Goal: Obtain resource: Download file/media

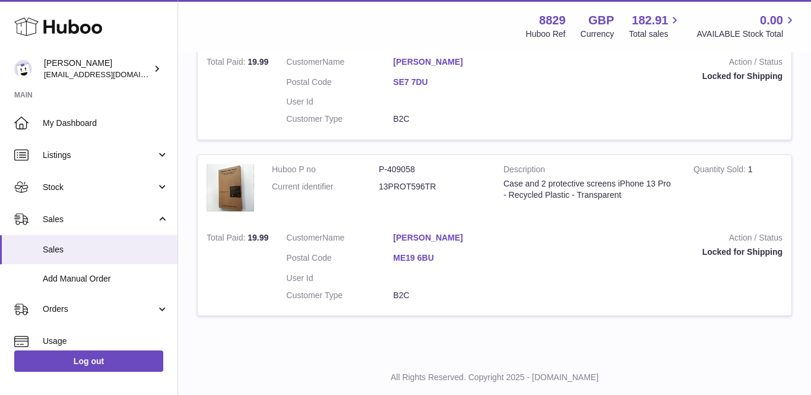
scroll to position [1493, 0]
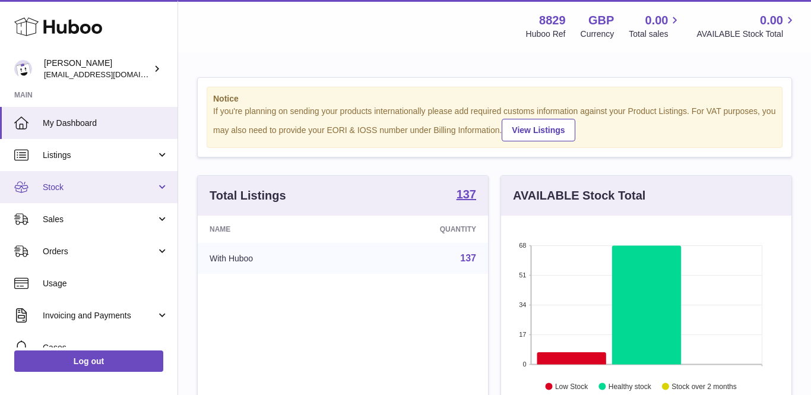
scroll to position [185, 290]
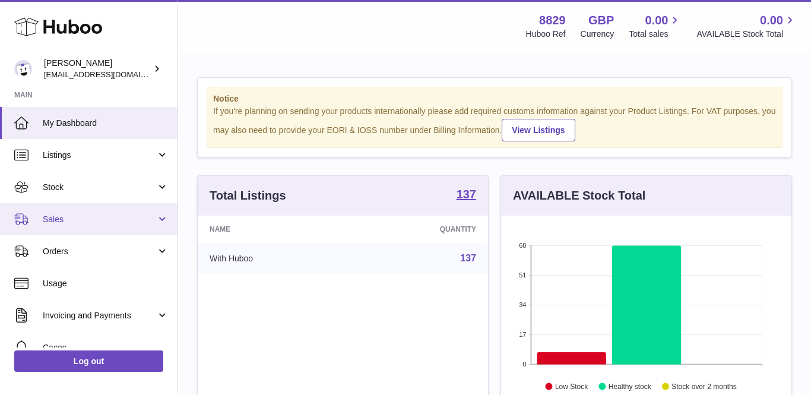
click at [55, 222] on span "Sales" at bounding box center [99, 219] width 113 height 11
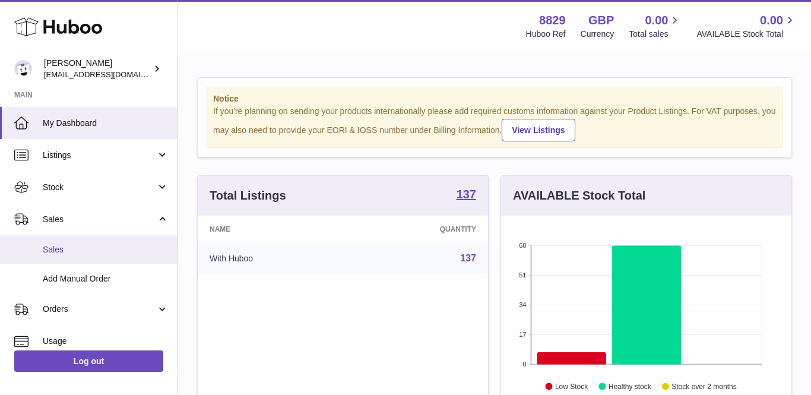
click at [60, 255] on link "Sales" at bounding box center [88, 249] width 177 height 29
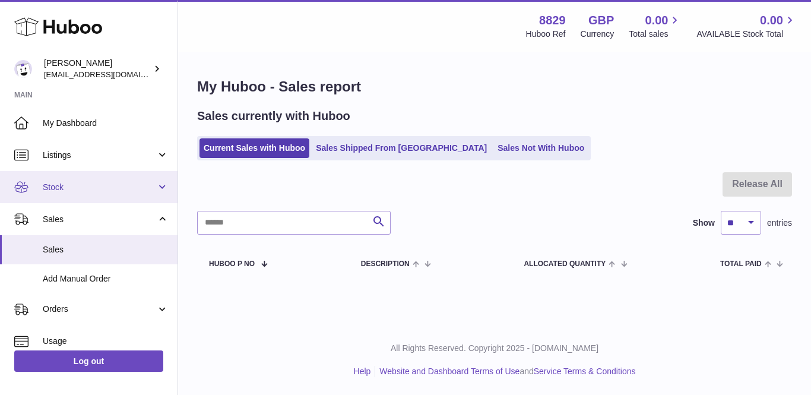
click at [103, 186] on span "Stock" at bounding box center [99, 187] width 113 height 11
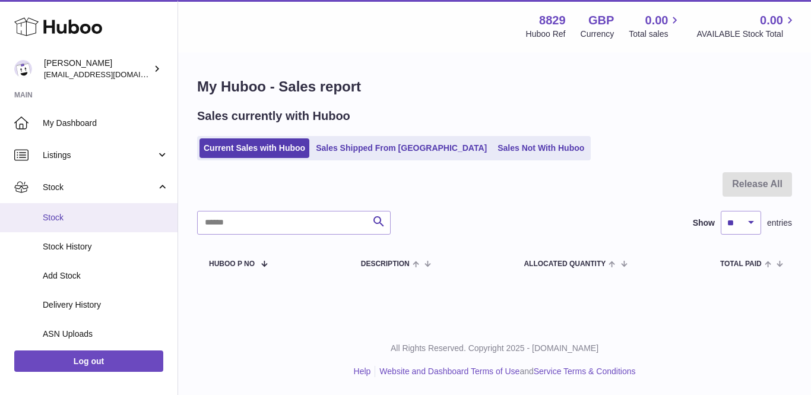
click at [91, 212] on span "Stock" at bounding box center [106, 217] width 126 height 11
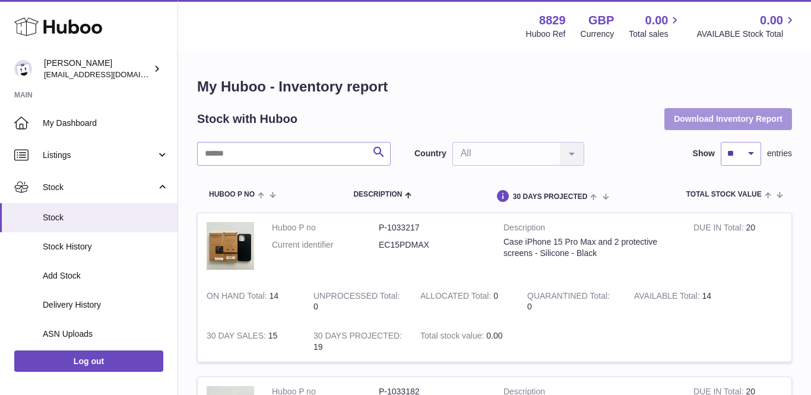
click at [716, 123] on button "Download Inventory Report" at bounding box center [728, 118] width 128 height 21
